Goal: Complete application form

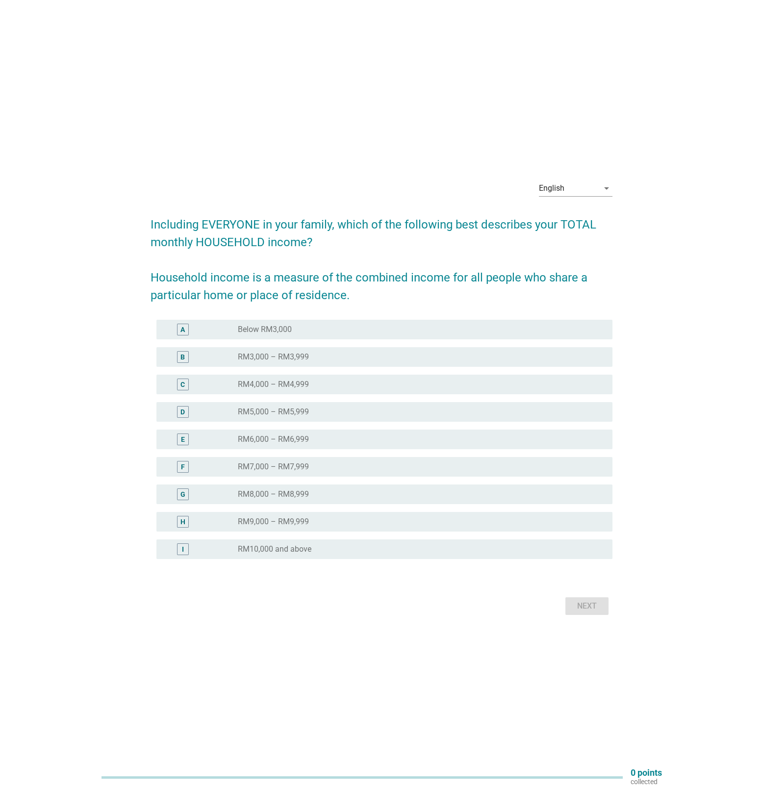
click at [286, 545] on label "RM10,000 and above" at bounding box center [275, 549] width 74 height 10
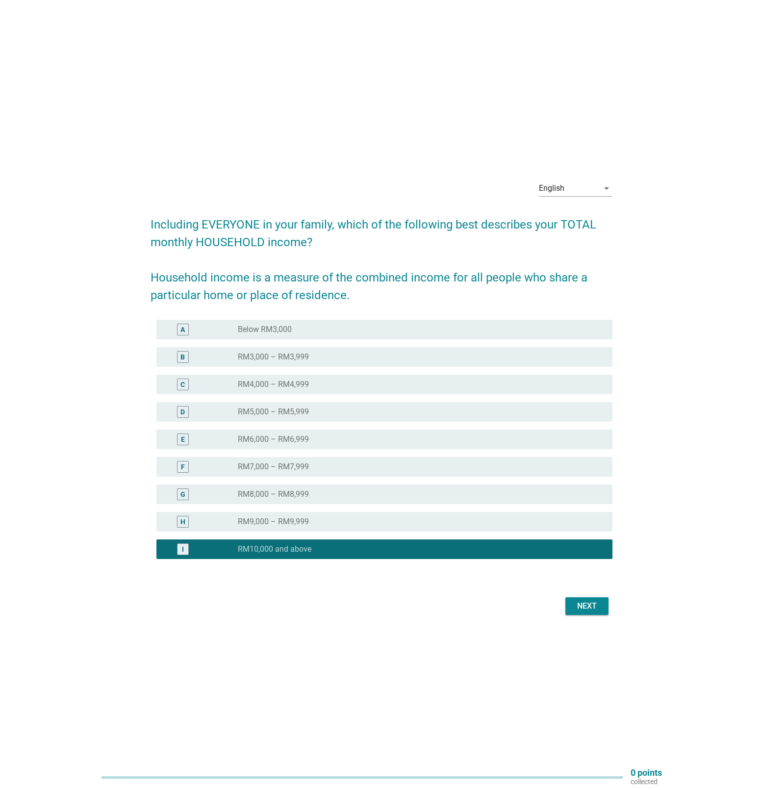
click at [585, 604] on div "Next" at bounding box center [586, 606] width 27 height 12
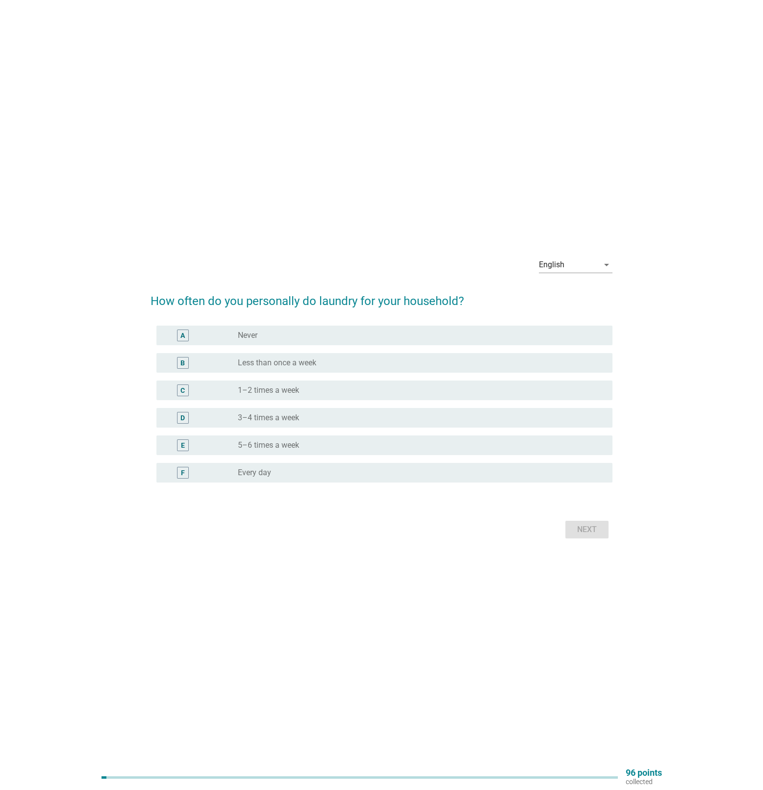
click at [463, 476] on div "radio_button_unchecked Every day" at bounding box center [417, 473] width 359 height 10
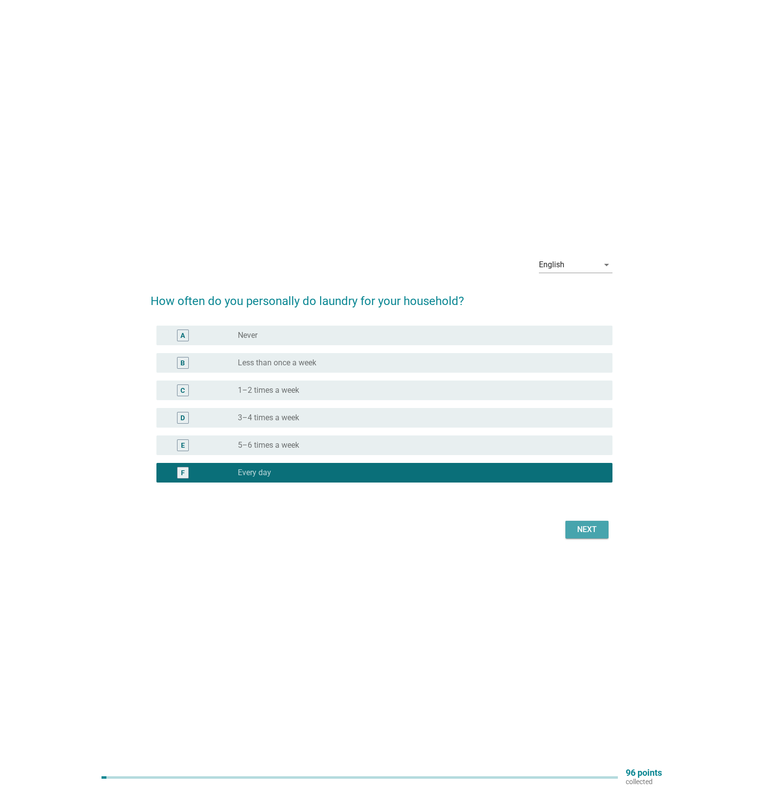
click at [592, 530] on div "Next" at bounding box center [586, 530] width 27 height 12
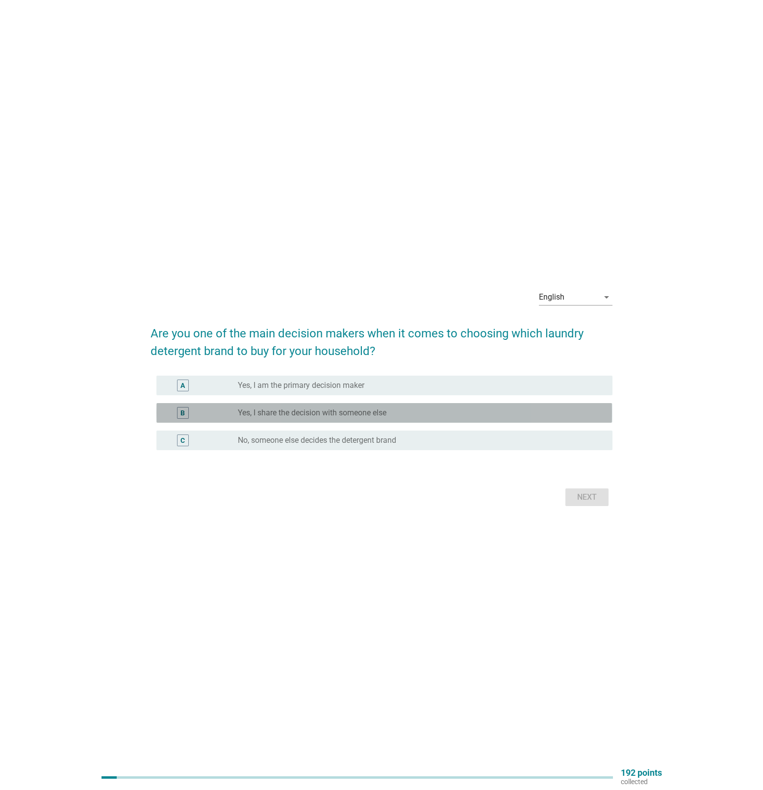
click at [370, 414] on label "Yes, I share the decision with someone else" at bounding box center [312, 413] width 149 height 10
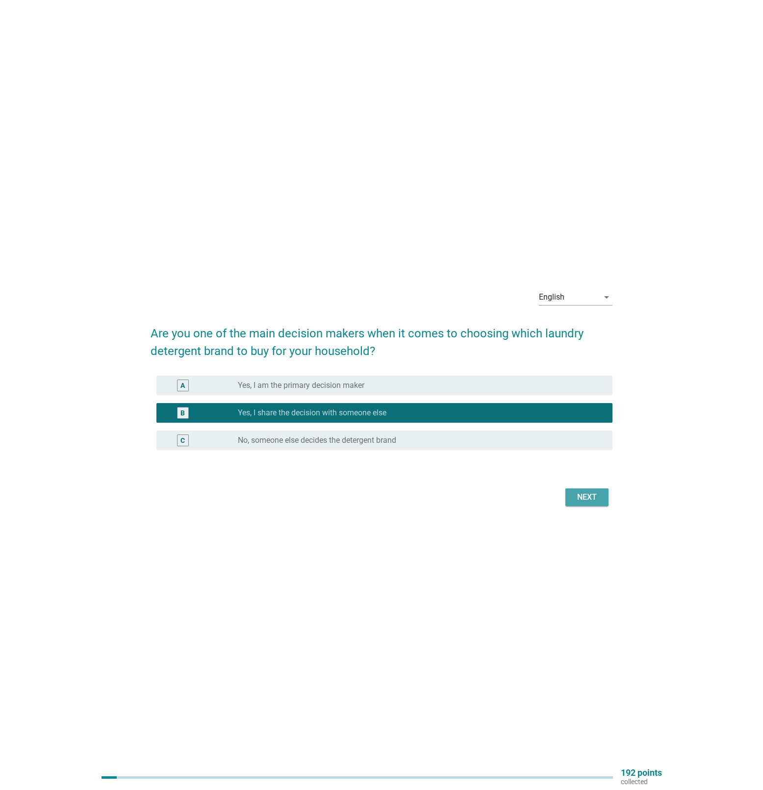
click at [587, 504] on button "Next" at bounding box center [586, 497] width 43 height 18
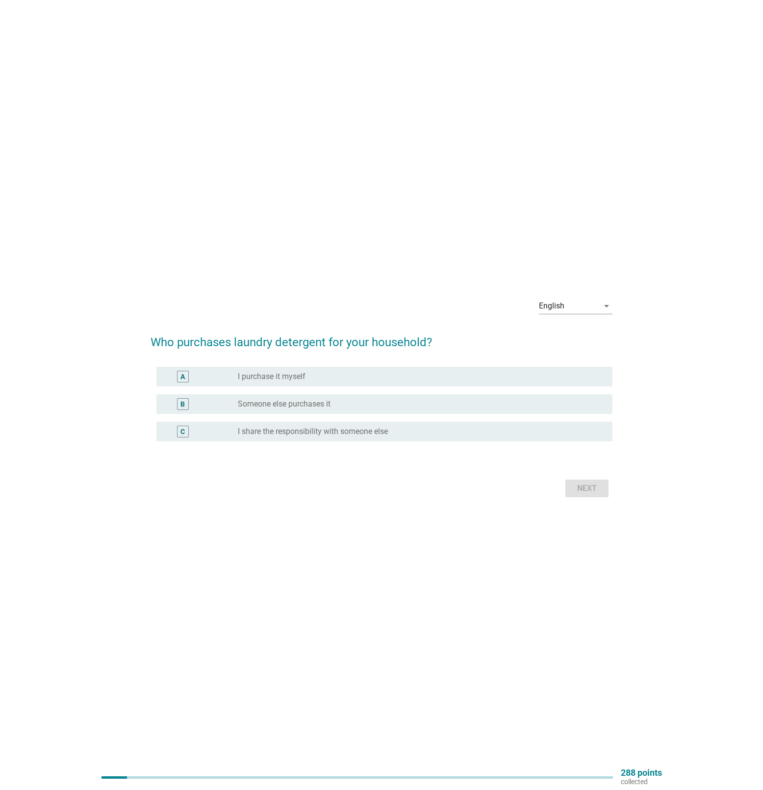
click at [397, 377] on div "radio_button_unchecked I purchase it myself" at bounding box center [417, 377] width 359 height 10
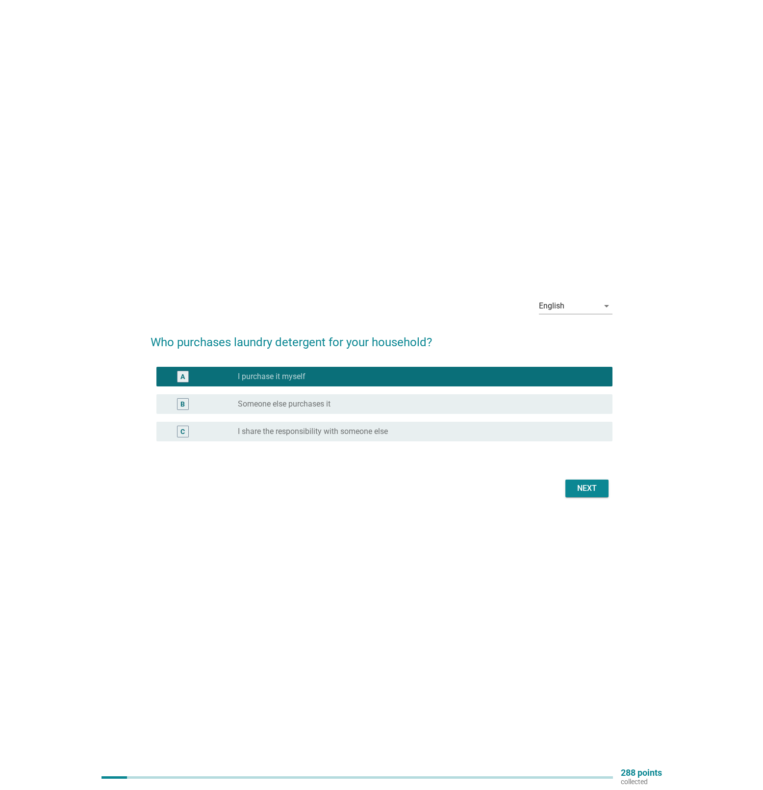
click at [586, 485] on div "Next" at bounding box center [586, 488] width 27 height 12
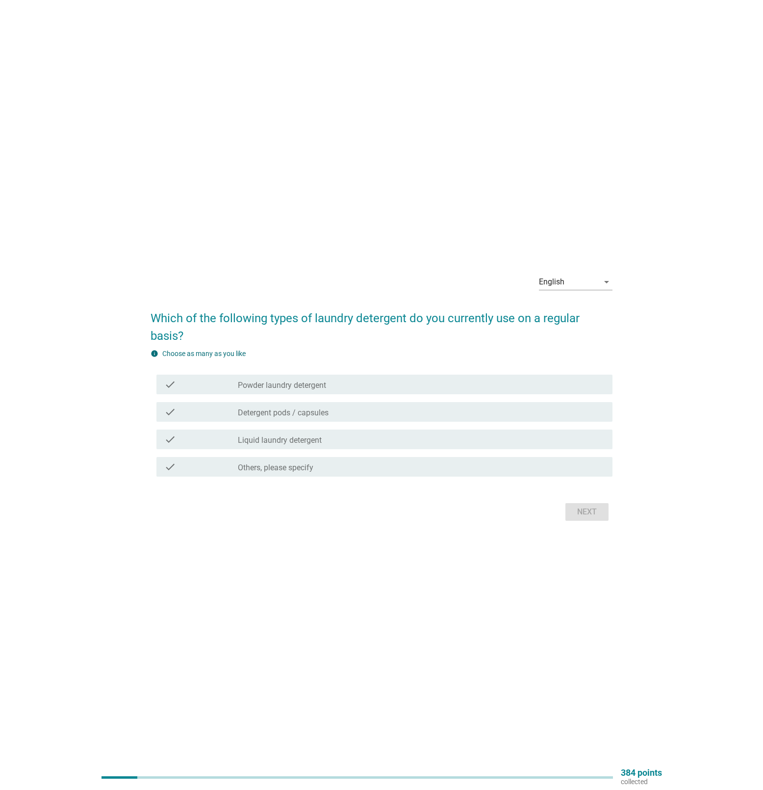
click at [364, 431] on div "check check_box_outline_blank Liquid laundry detergent" at bounding box center [383, 439] width 455 height 20
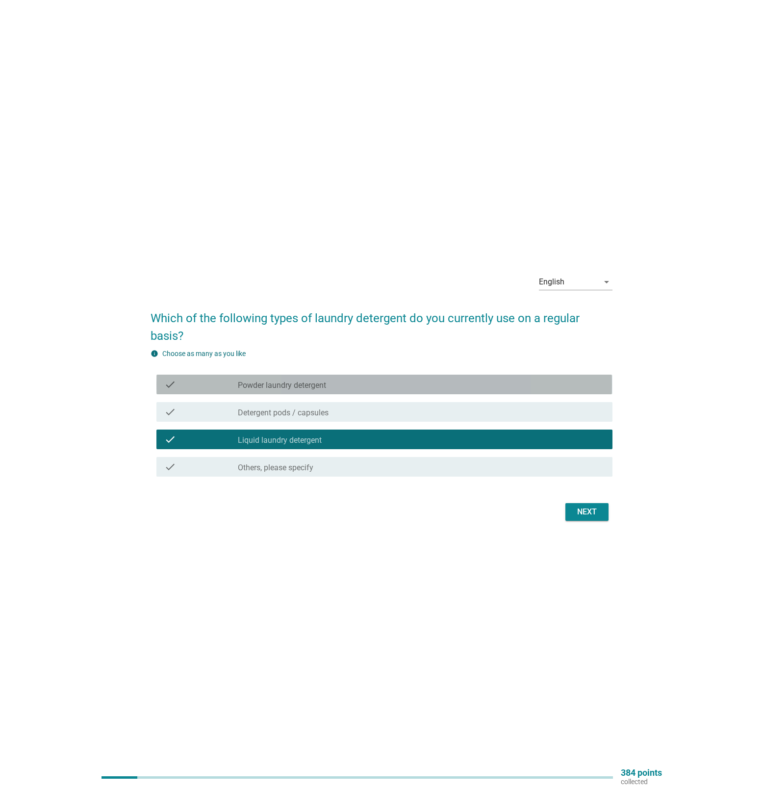
click at [366, 383] on div "check_box_outline_blank Powder laundry detergent" at bounding box center [421, 384] width 367 height 12
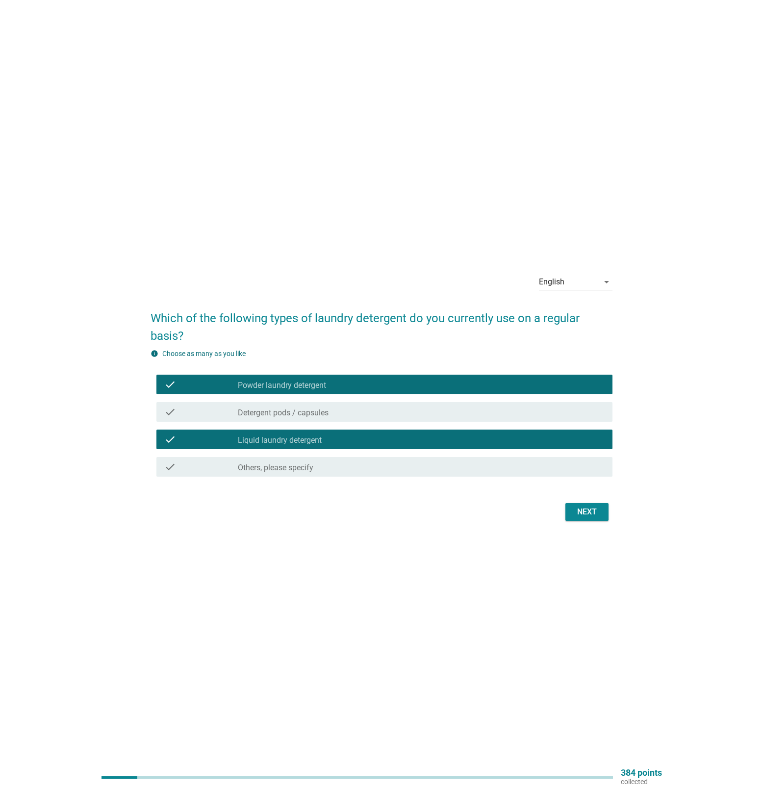
click at [586, 519] on button "Next" at bounding box center [586, 512] width 43 height 18
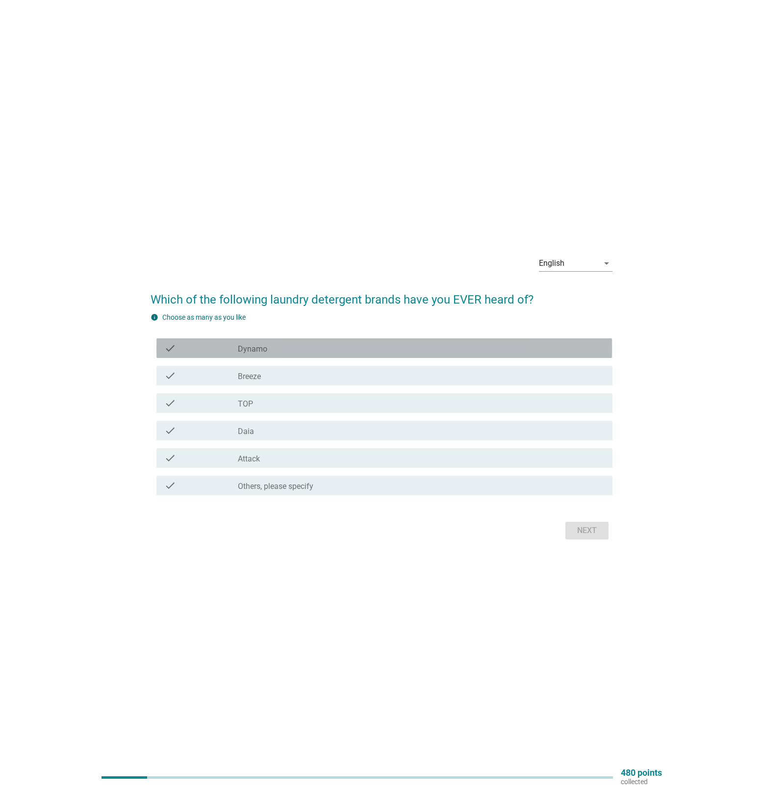
click at [379, 353] on div "check_box_outline_blank Dynamo" at bounding box center [421, 348] width 367 height 12
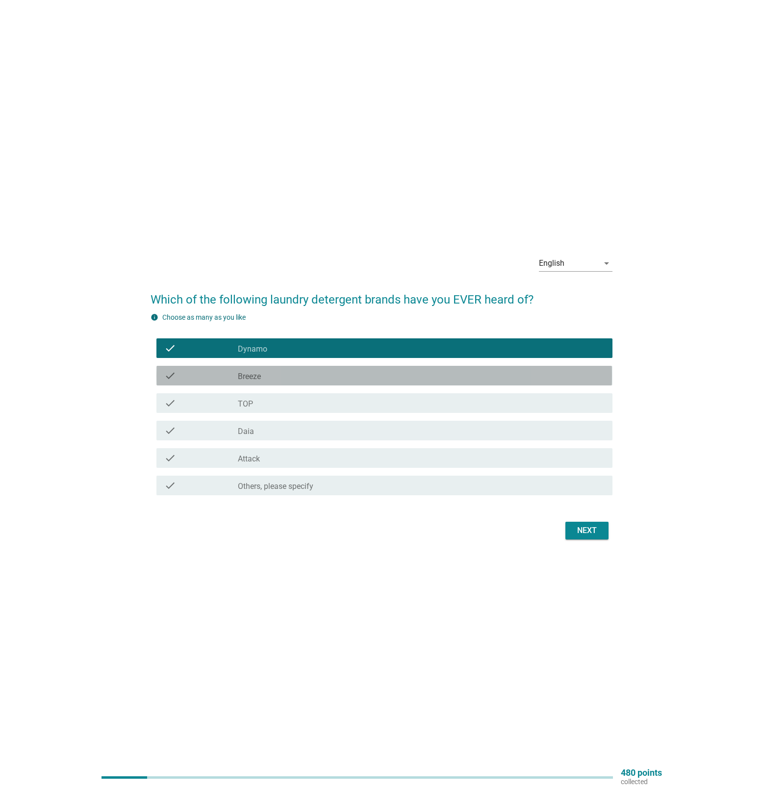
click at [371, 382] on div "check check_box_outline_blank Breeze" at bounding box center [383, 376] width 455 height 20
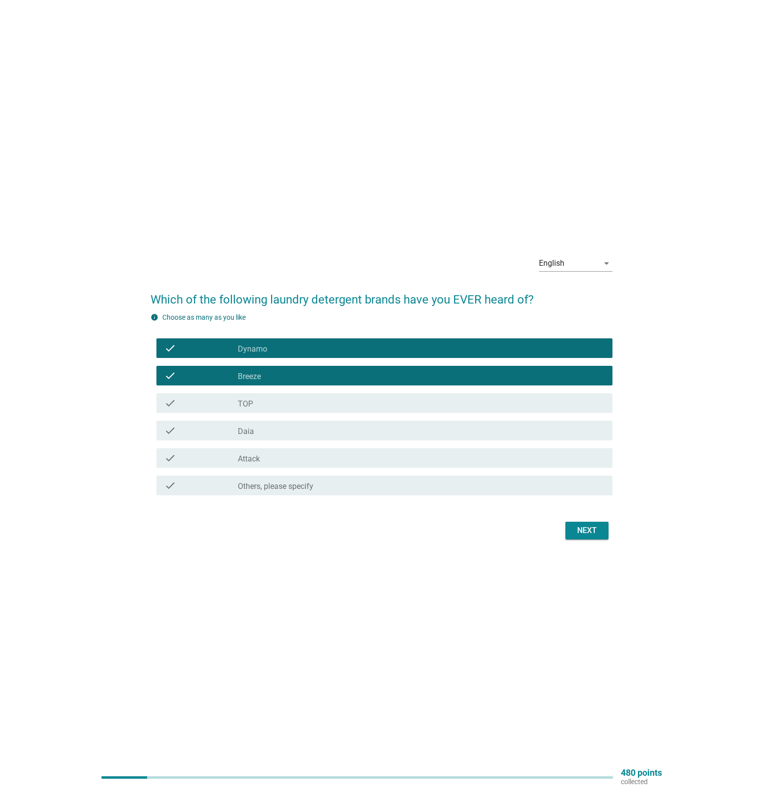
click at [357, 404] on div "check_box_outline_blank TOP" at bounding box center [421, 403] width 367 height 12
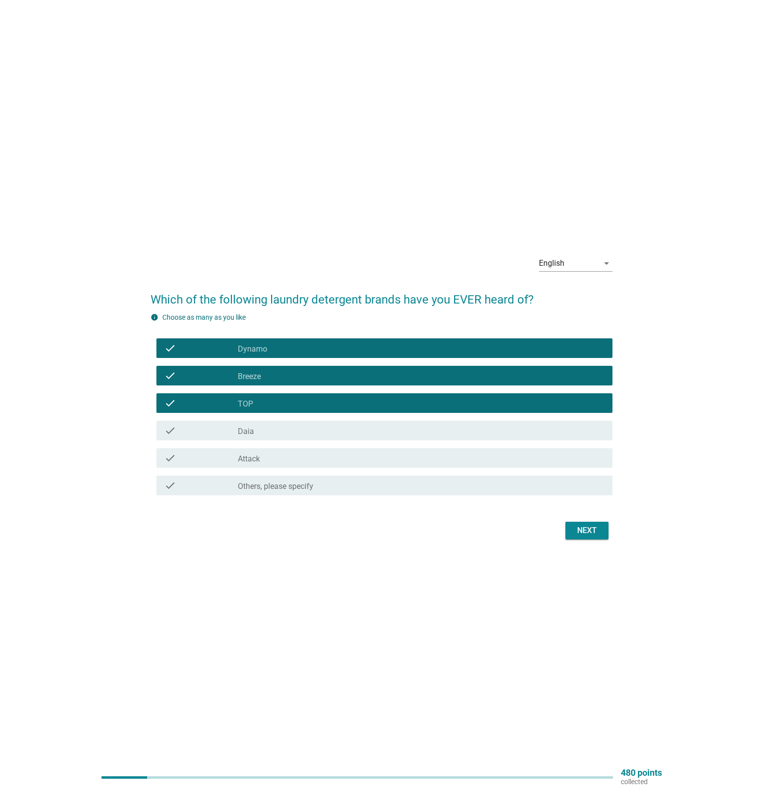
click at [342, 437] on div "check check_box_outline_blank Daia" at bounding box center [383, 431] width 455 height 20
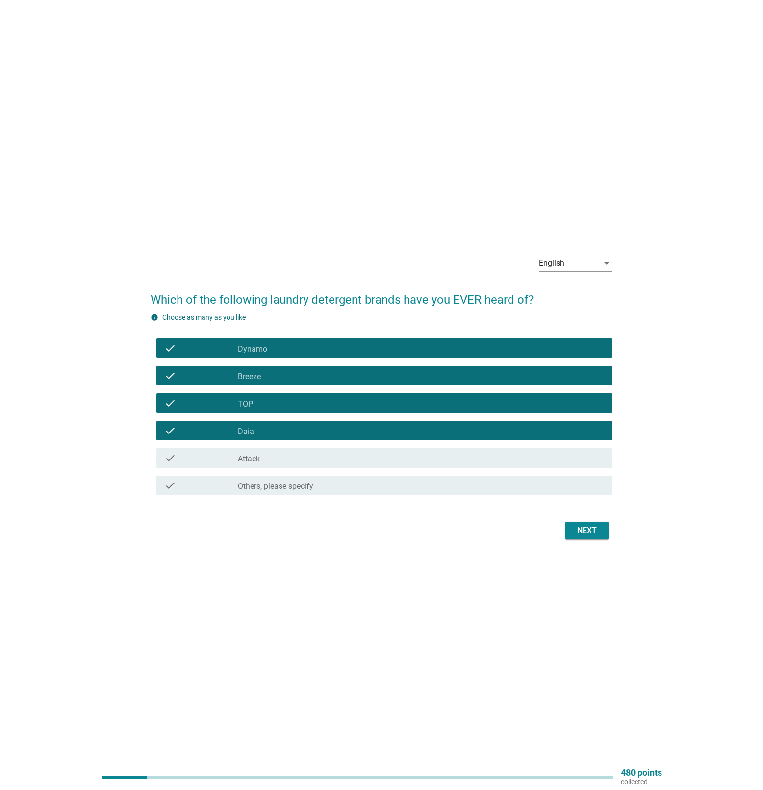
click at [338, 456] on div "check_box_outline_blank Attack" at bounding box center [421, 458] width 367 height 12
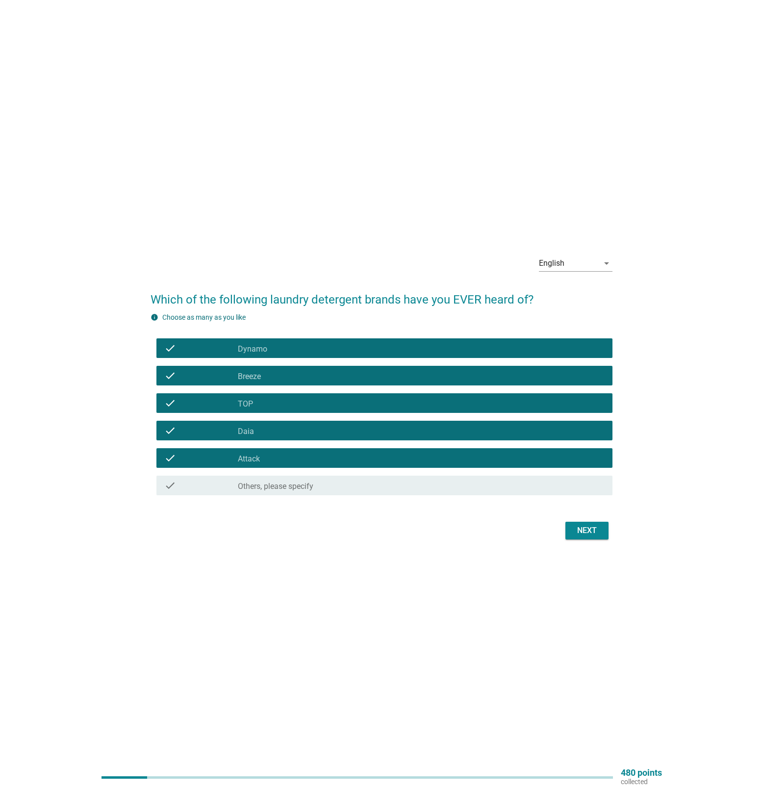
click at [589, 539] on button "Next" at bounding box center [586, 531] width 43 height 18
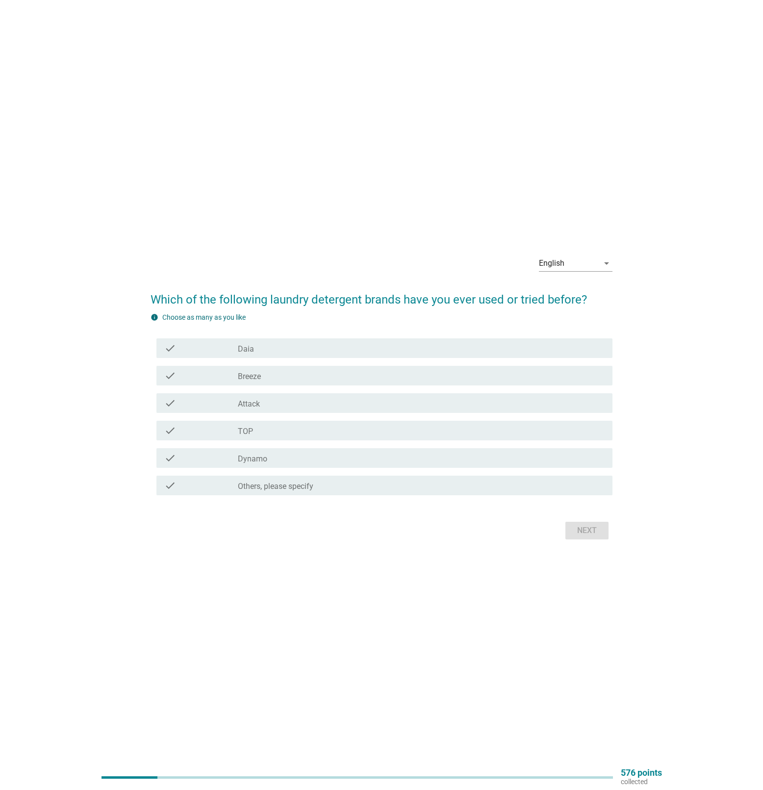
click at [402, 349] on div "check_box_outline_blank Daia" at bounding box center [421, 348] width 367 height 12
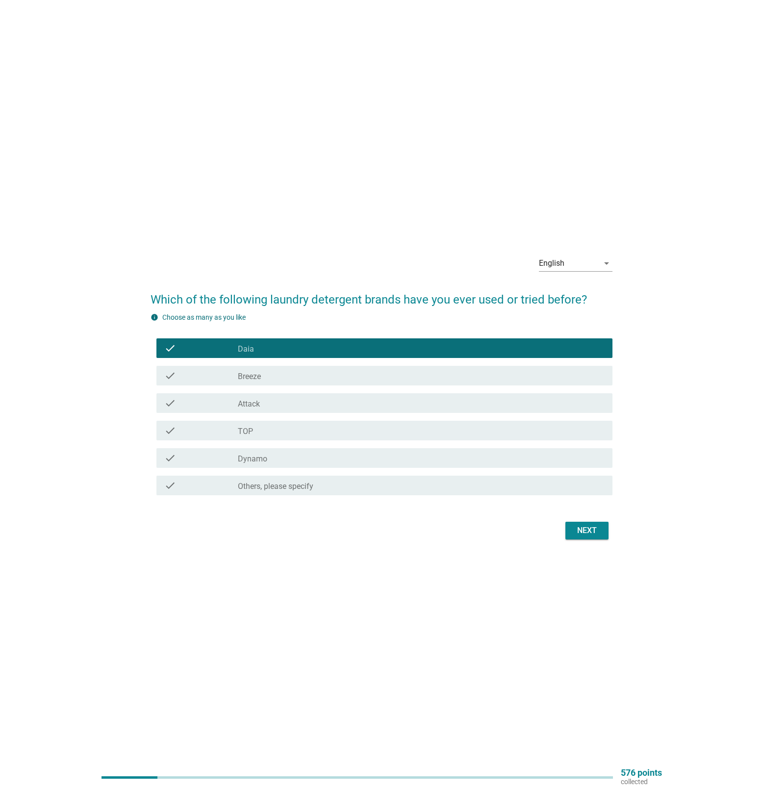
click at [375, 361] on div "check check_box_outline_blank Daia" at bounding box center [380, 347] width 461 height 27
click at [372, 342] on div "check_box_outline_blank Daia" at bounding box center [421, 348] width 367 height 12
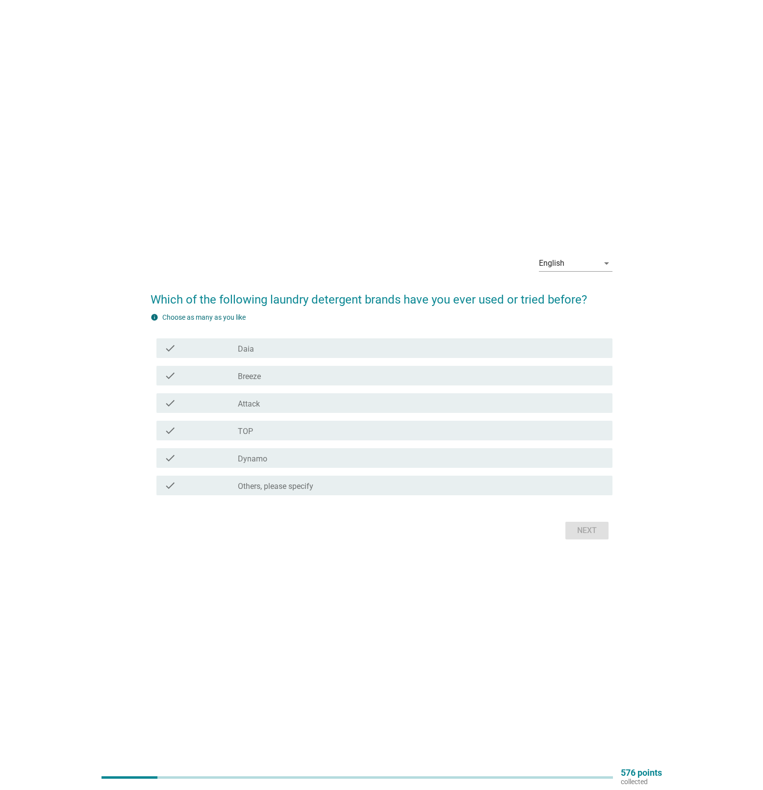
click at [321, 434] on div "check_box_outline_blank TOP" at bounding box center [421, 430] width 367 height 12
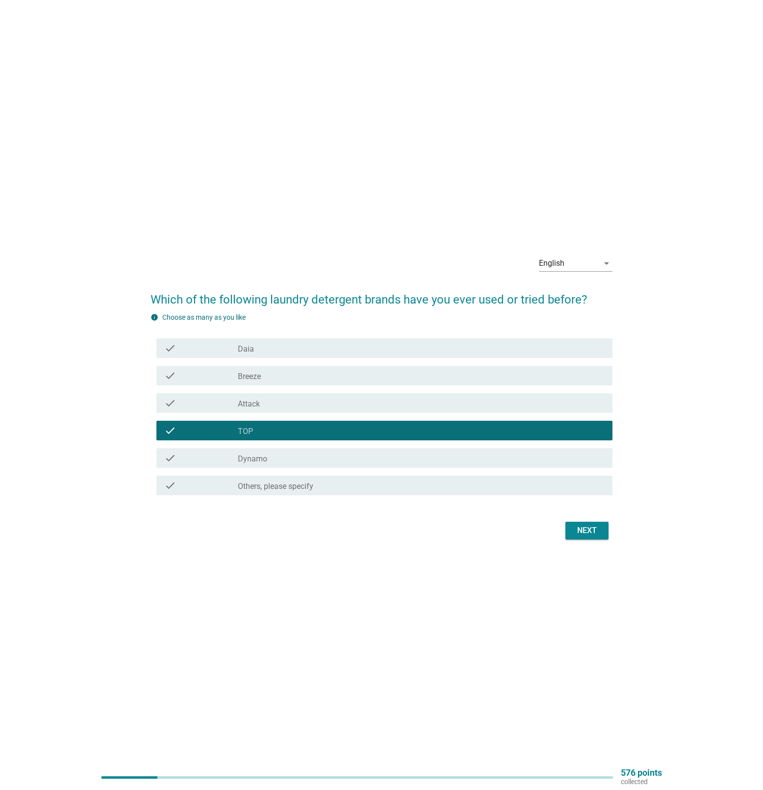
click at [357, 460] on div "check_box_outline_blank Dynamo" at bounding box center [421, 458] width 367 height 12
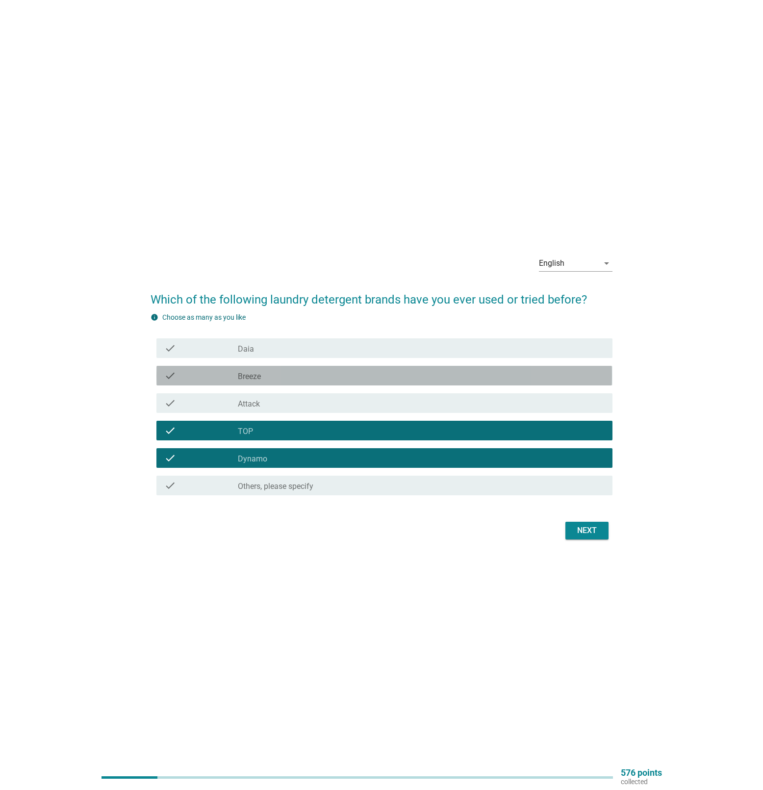
click at [357, 380] on div "check_box_outline_blank Breeze" at bounding box center [421, 376] width 367 height 12
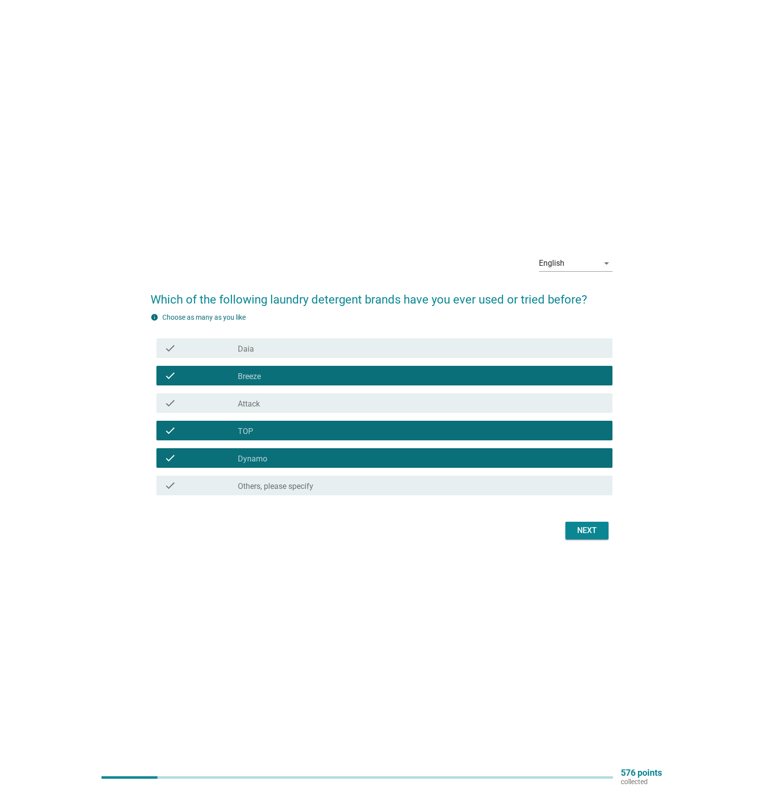
click at [575, 530] on div "Next" at bounding box center [586, 530] width 27 height 12
click at [593, 528] on div "Next" at bounding box center [586, 530] width 27 height 12
click at [593, 531] on div "Next" at bounding box center [586, 530] width 27 height 12
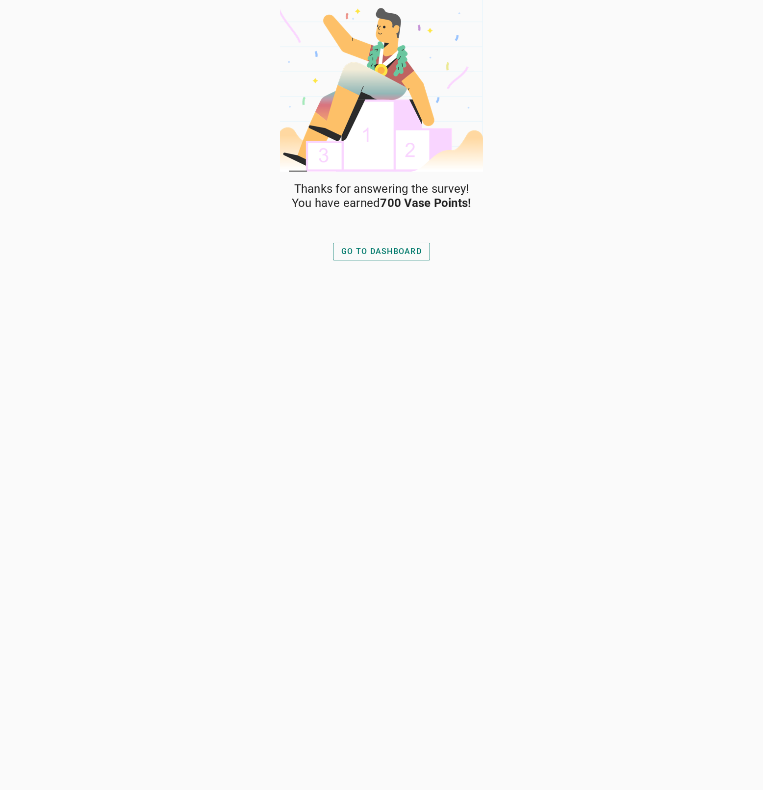
click at [378, 252] on div "GO TO DASHBOARD" at bounding box center [381, 252] width 80 height 12
